Goal: Transaction & Acquisition: Download file/media

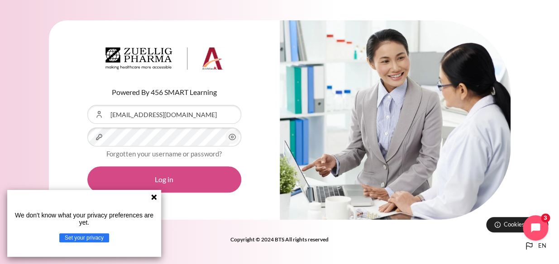
click at [172, 181] on button "Log in" at bounding box center [164, 179] width 154 height 26
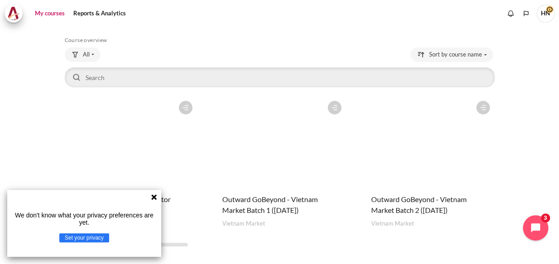
scroll to position [41, 0]
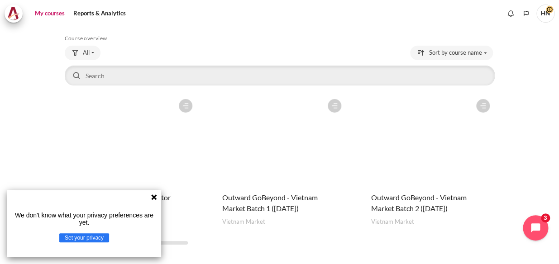
click at [266, 153] on figure "Content" at bounding box center [279, 140] width 133 height 90
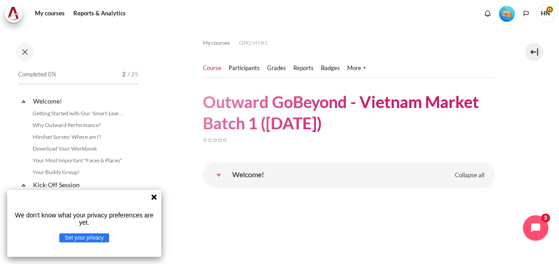
click at [152, 197] on icon at bounding box center [153, 197] width 7 height 7
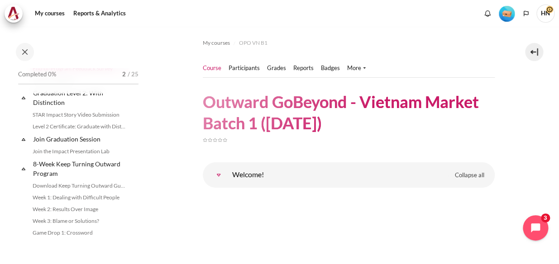
scroll to position [1028, 0]
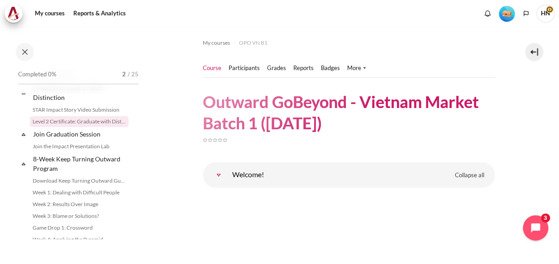
click at [69, 127] on link "Level 2 Certificate: Graduate with Distinction" at bounding box center [79, 121] width 99 height 11
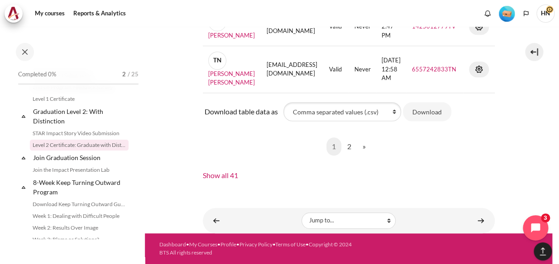
scroll to position [1819, 0]
click at [394, 114] on select "Comma separated values (.csv) Microsoft Excel (.xlsx) HTML table Javascript Obj…" at bounding box center [342, 111] width 118 height 19
select select "excel"
click at [283, 102] on select "Comma separated values (.csv) Microsoft Excel (.xlsx) HTML table Javascript Obj…" at bounding box center [342, 111] width 118 height 19
click at [394, 113] on select "Comma separated values (.csv) Microsoft Excel (.xlsx) HTML table Javascript Obj…" at bounding box center [342, 111] width 118 height 19
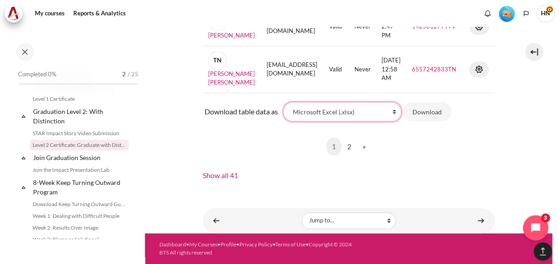
click at [394, 113] on select "Comma separated values (.csv) Microsoft Excel (.xlsx) HTML table Javascript Obj…" at bounding box center [342, 111] width 118 height 19
click at [426, 114] on button "Download" at bounding box center [427, 111] width 48 height 19
